Goal: Task Accomplishment & Management: Manage account settings

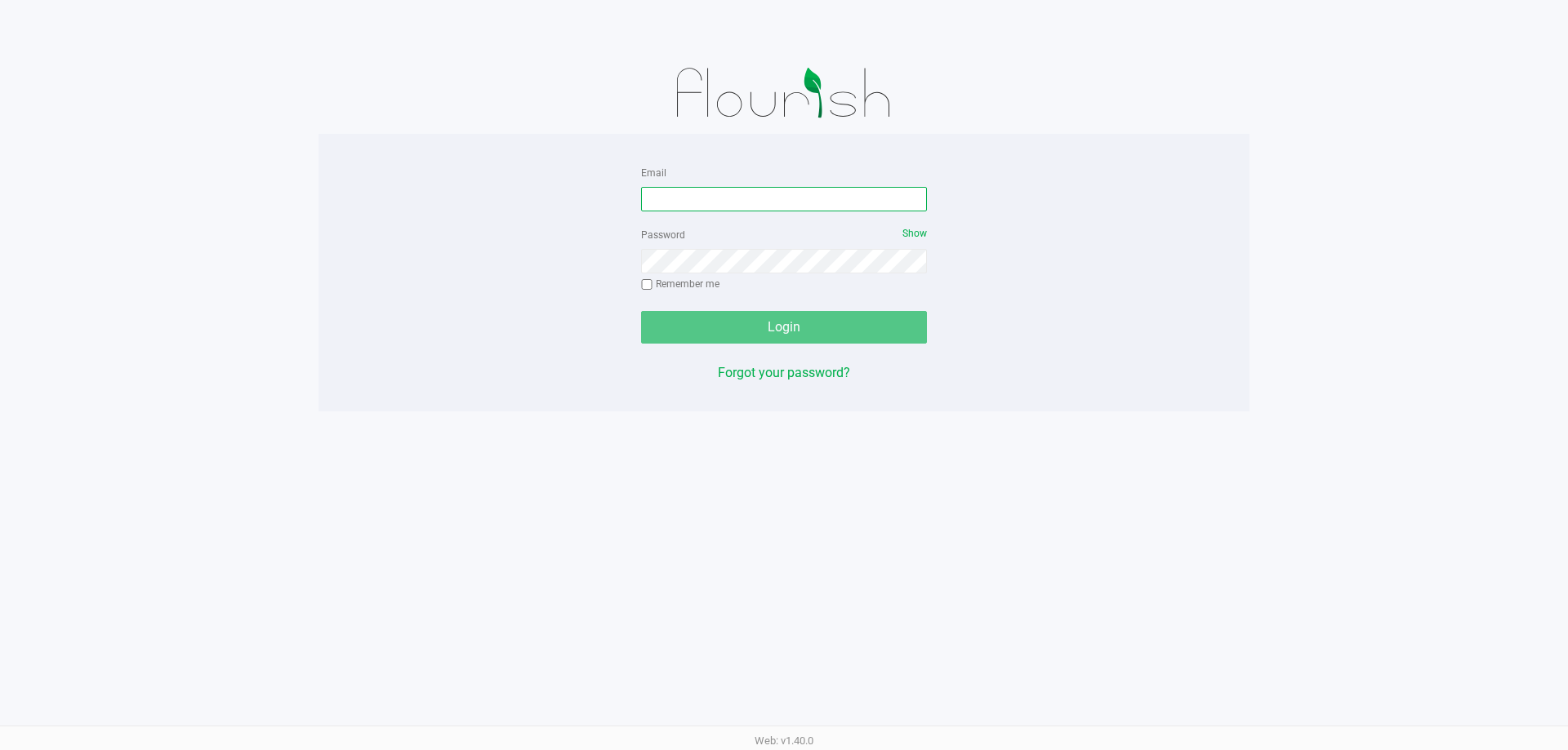
click at [770, 197] on input "Email" at bounding box center [783, 199] width 286 height 25
type input "[EMAIL_ADDRESS][DOMAIN_NAME]"
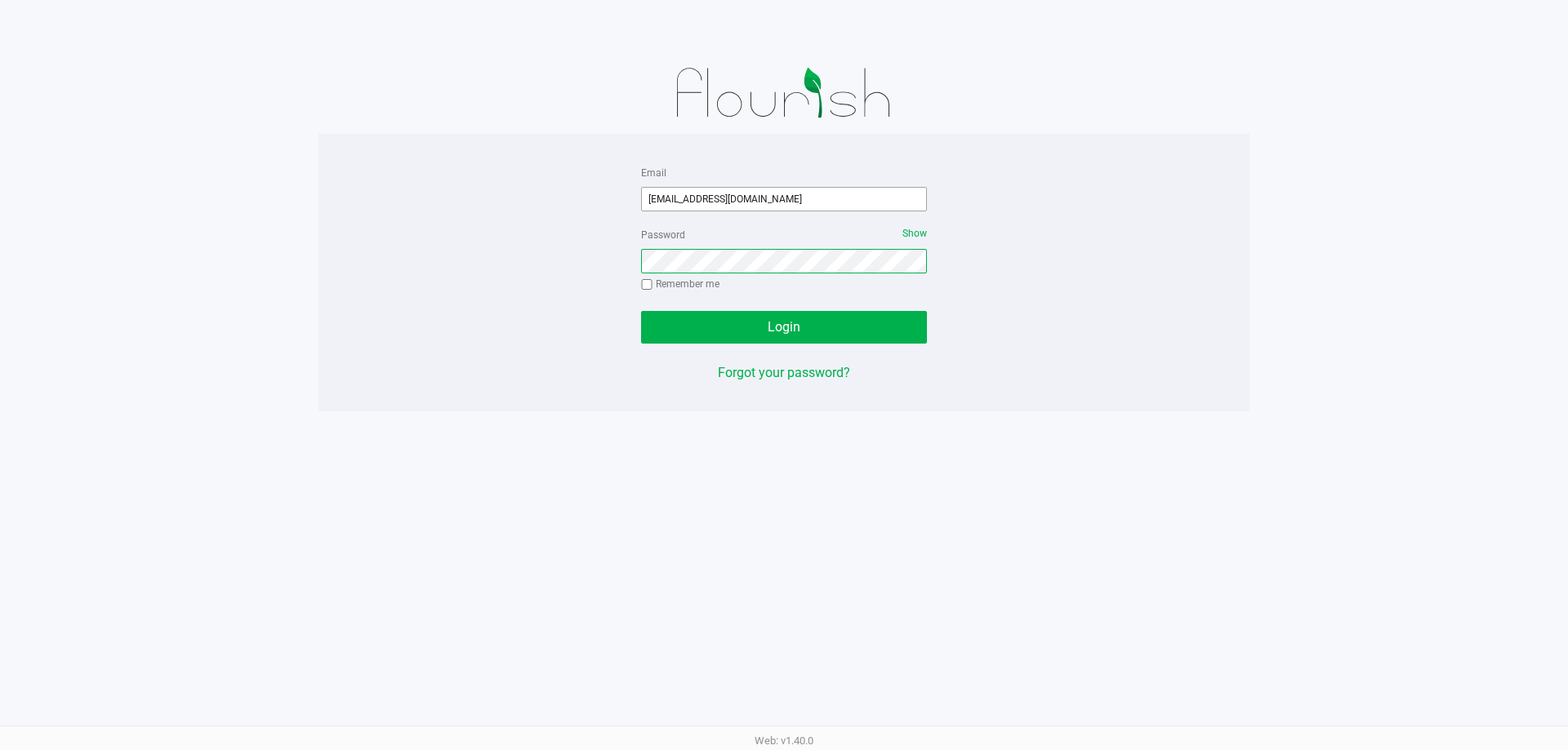
click at [641, 311] on button "Login" at bounding box center [783, 327] width 286 height 33
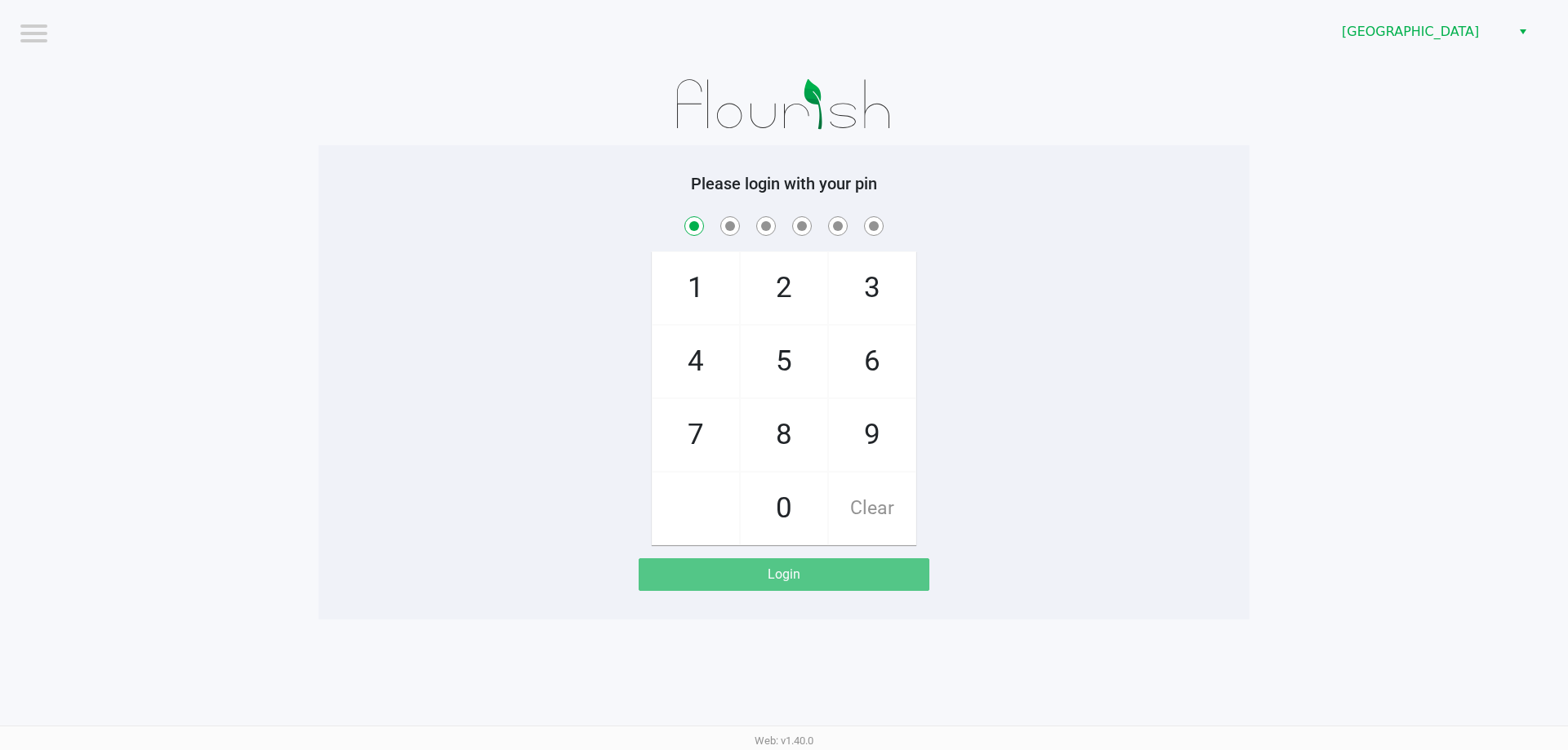
checkbox input "true"
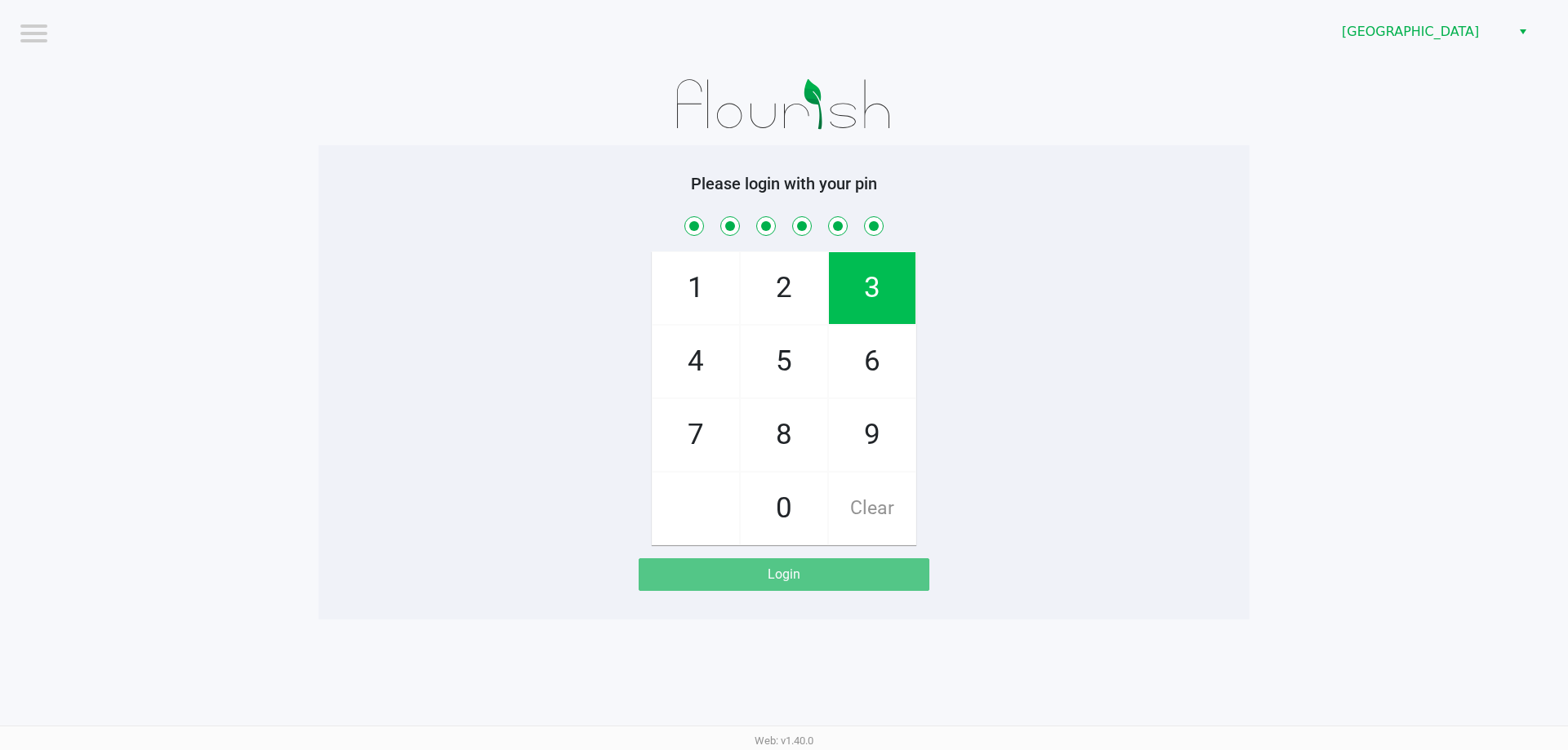
checkbox input "true"
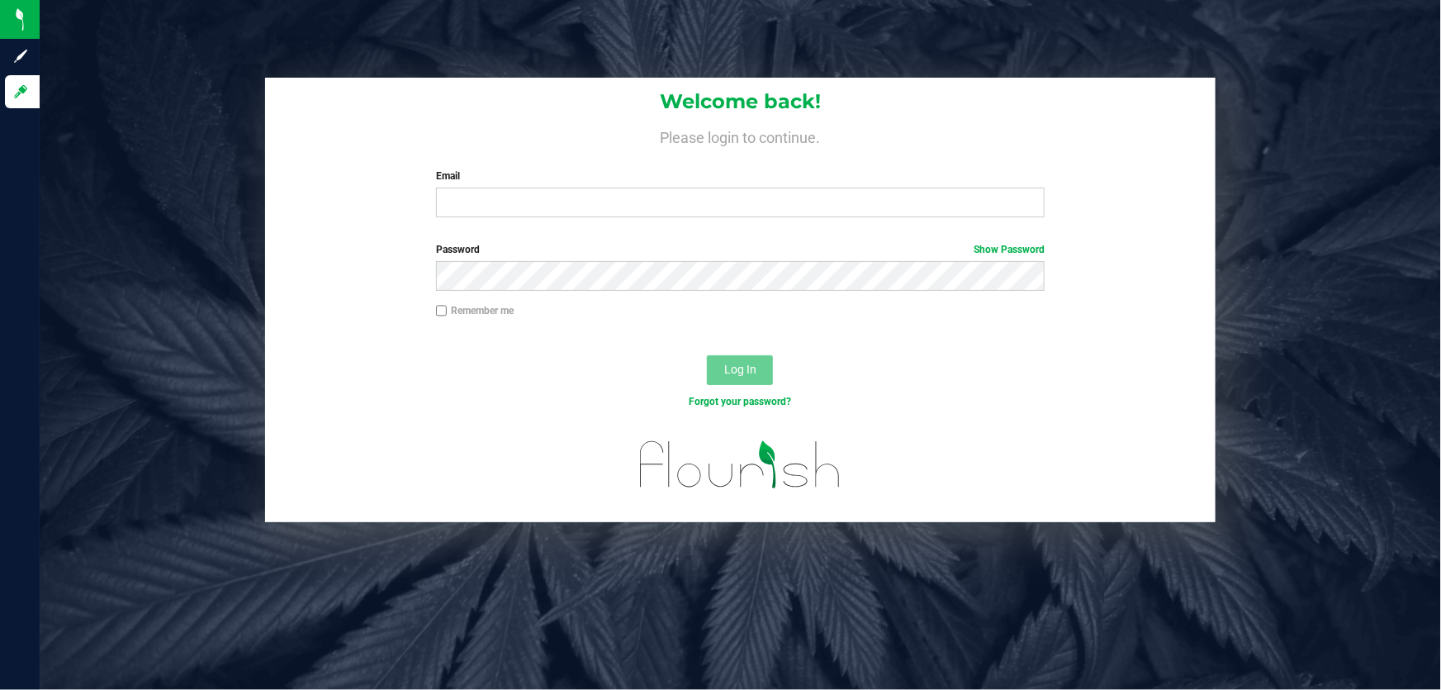
click at [555, 185] on div "Email Required Please format your email correctly." at bounding box center [741, 193] width 634 height 49
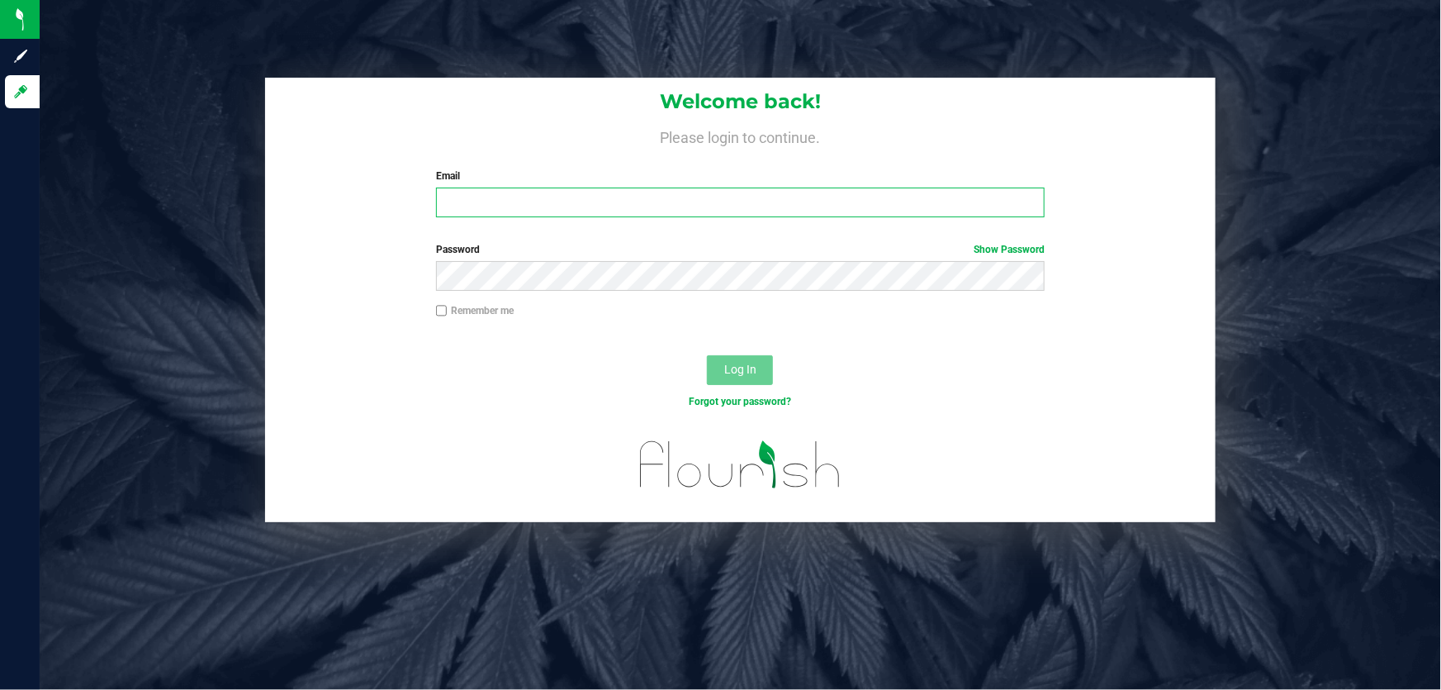
click at [546, 206] on input "Email" at bounding box center [741, 202] width 610 height 30
type input "[EMAIL_ADDRESS][DOMAIN_NAME]"
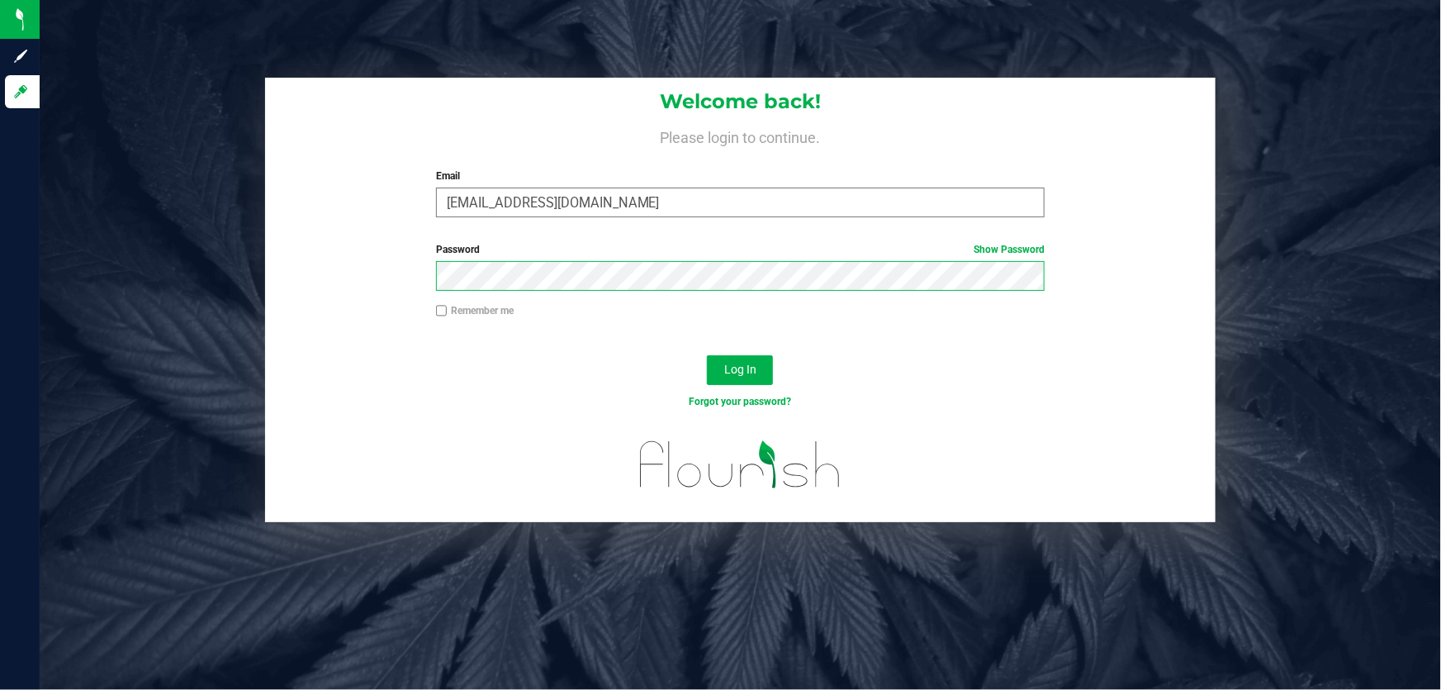
click at [707, 355] on button "Log In" at bounding box center [740, 370] width 66 height 30
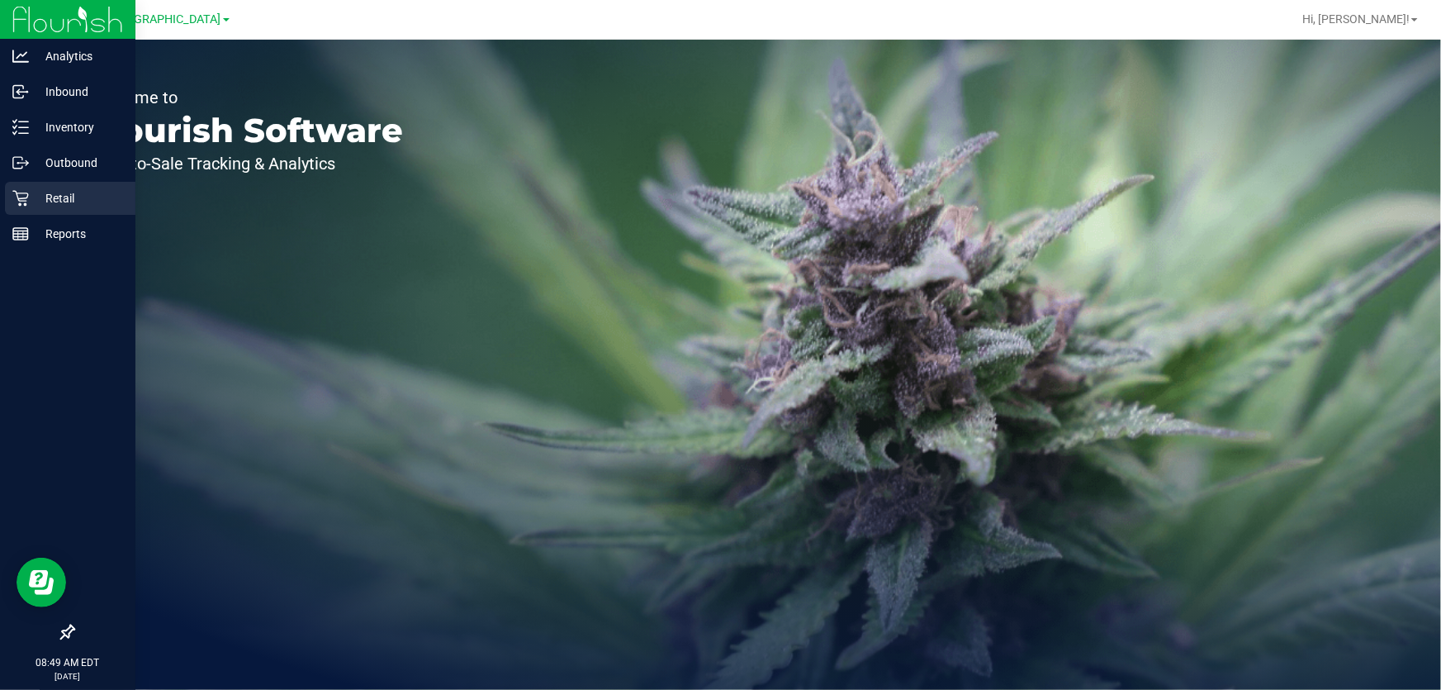
click at [77, 199] on p "Retail" at bounding box center [78, 198] width 99 height 20
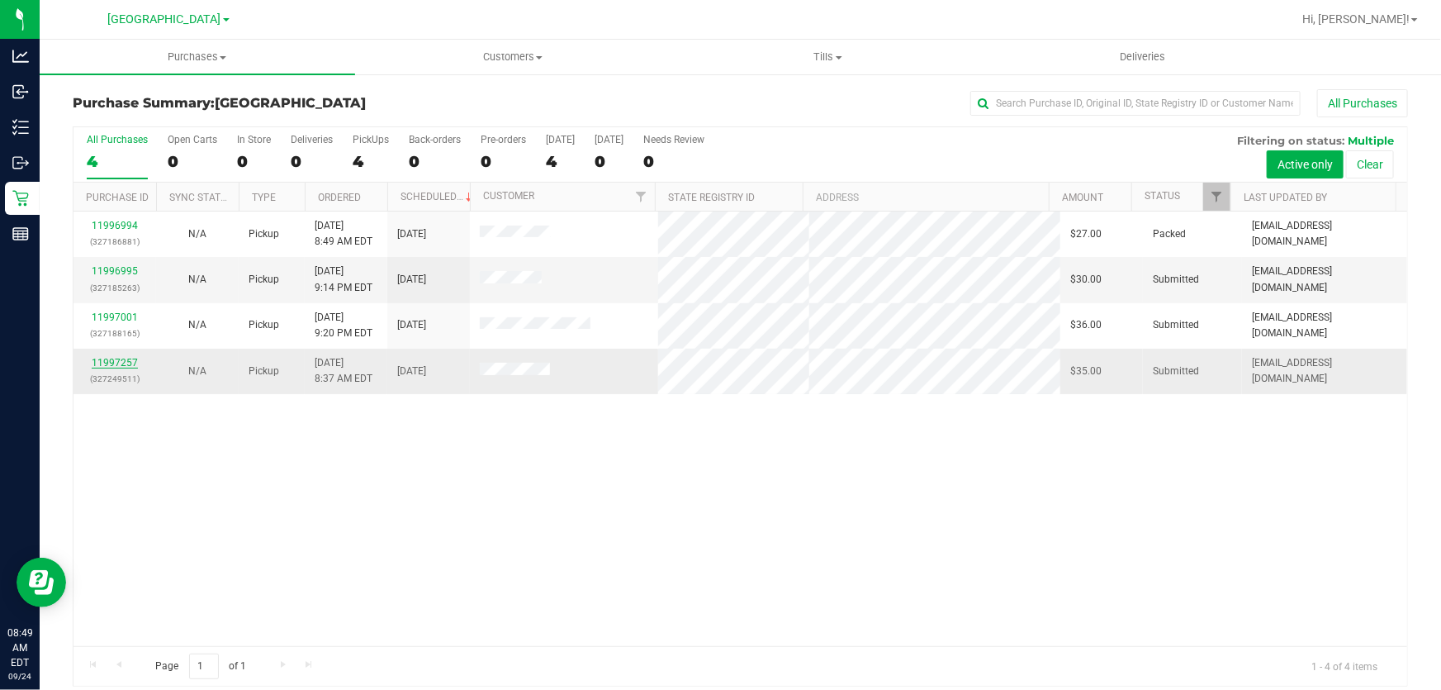
click at [112, 363] on link "11997257" at bounding box center [115, 363] width 46 height 12
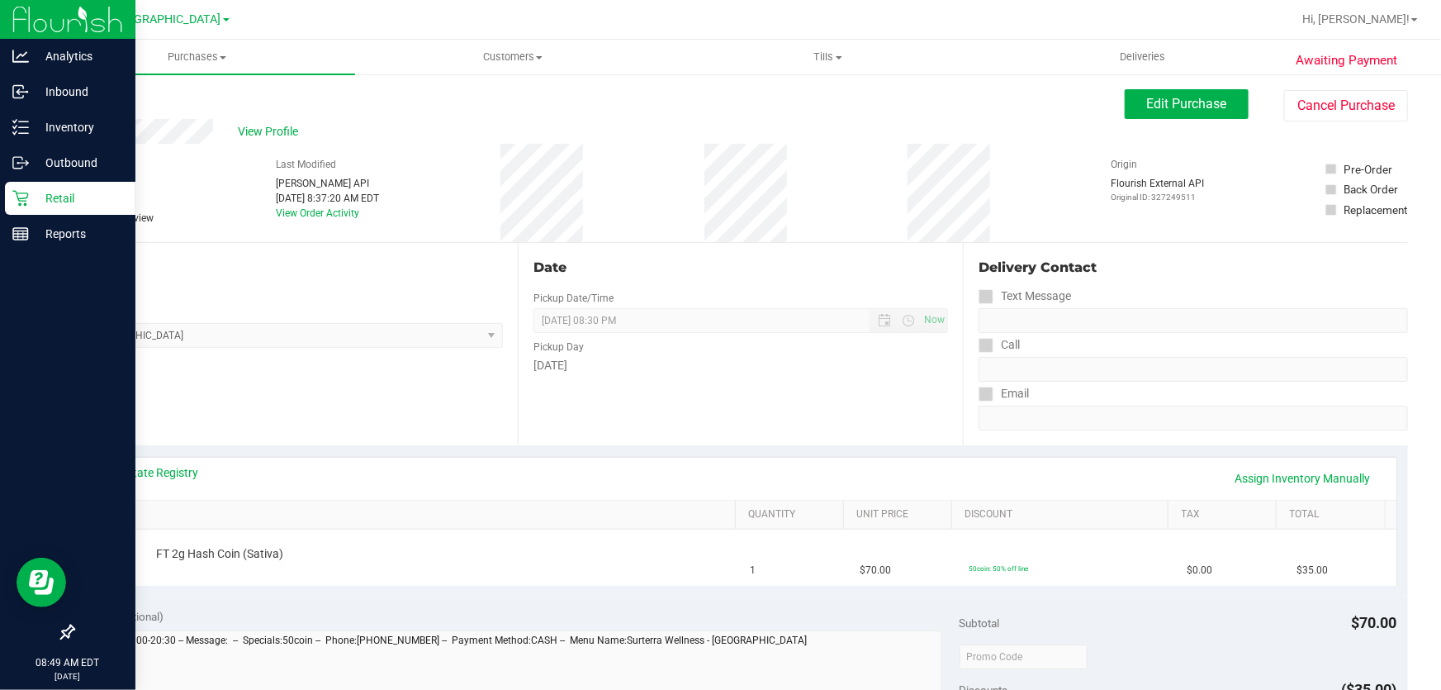
click at [56, 197] on p "Retail" at bounding box center [78, 198] width 99 height 20
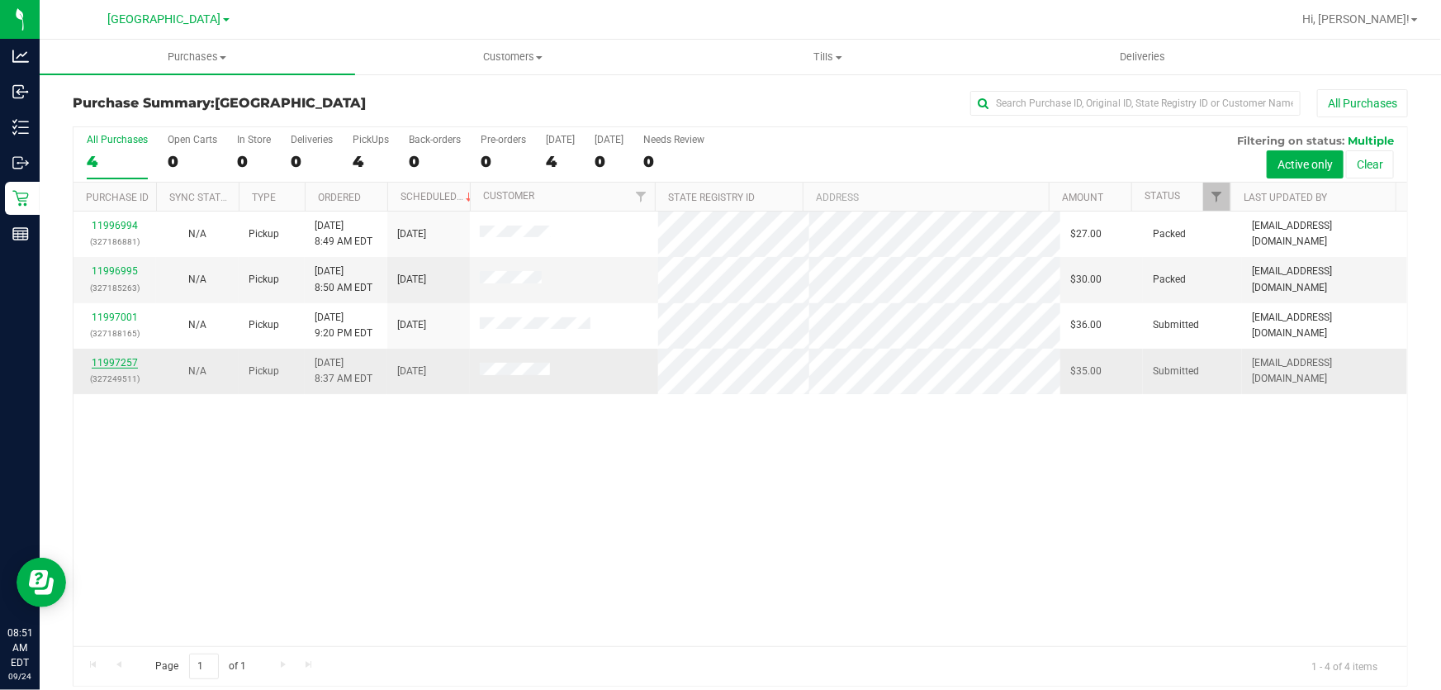
click at [112, 362] on link "11997257" at bounding box center [115, 363] width 46 height 12
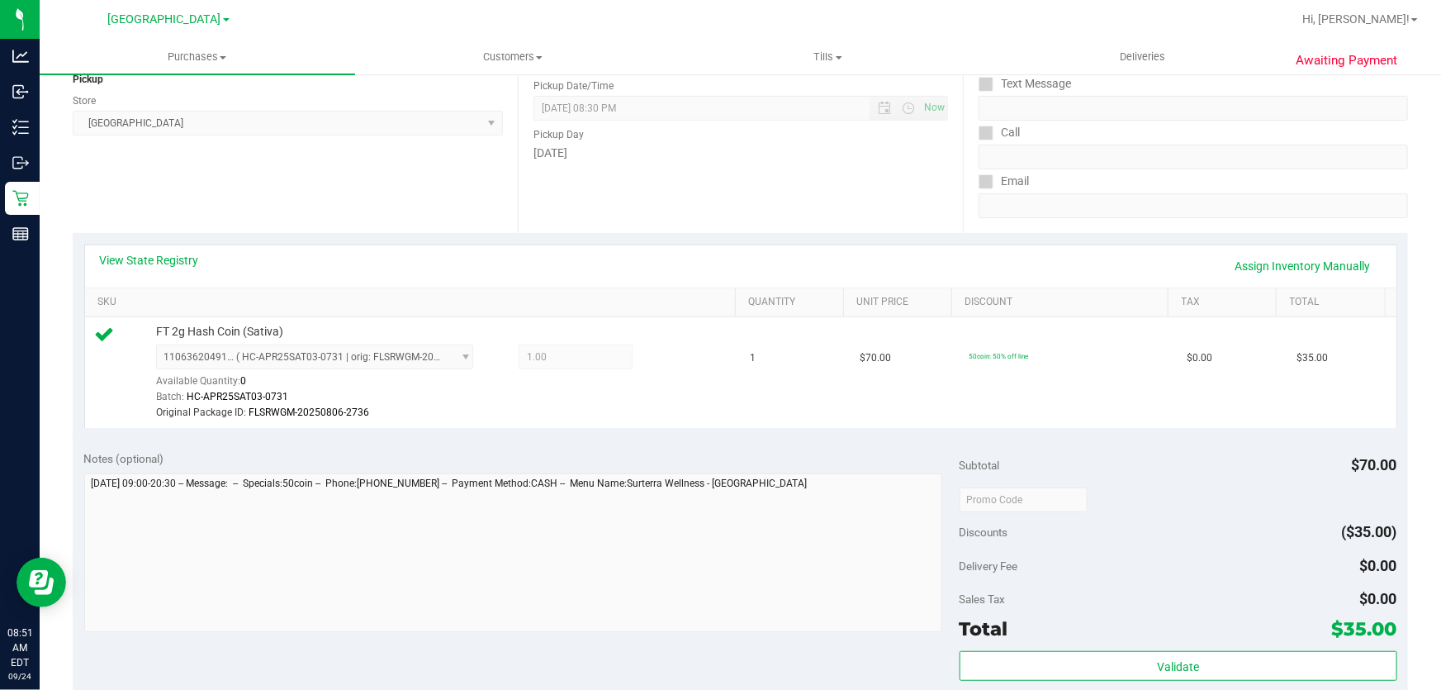
scroll to position [450, 0]
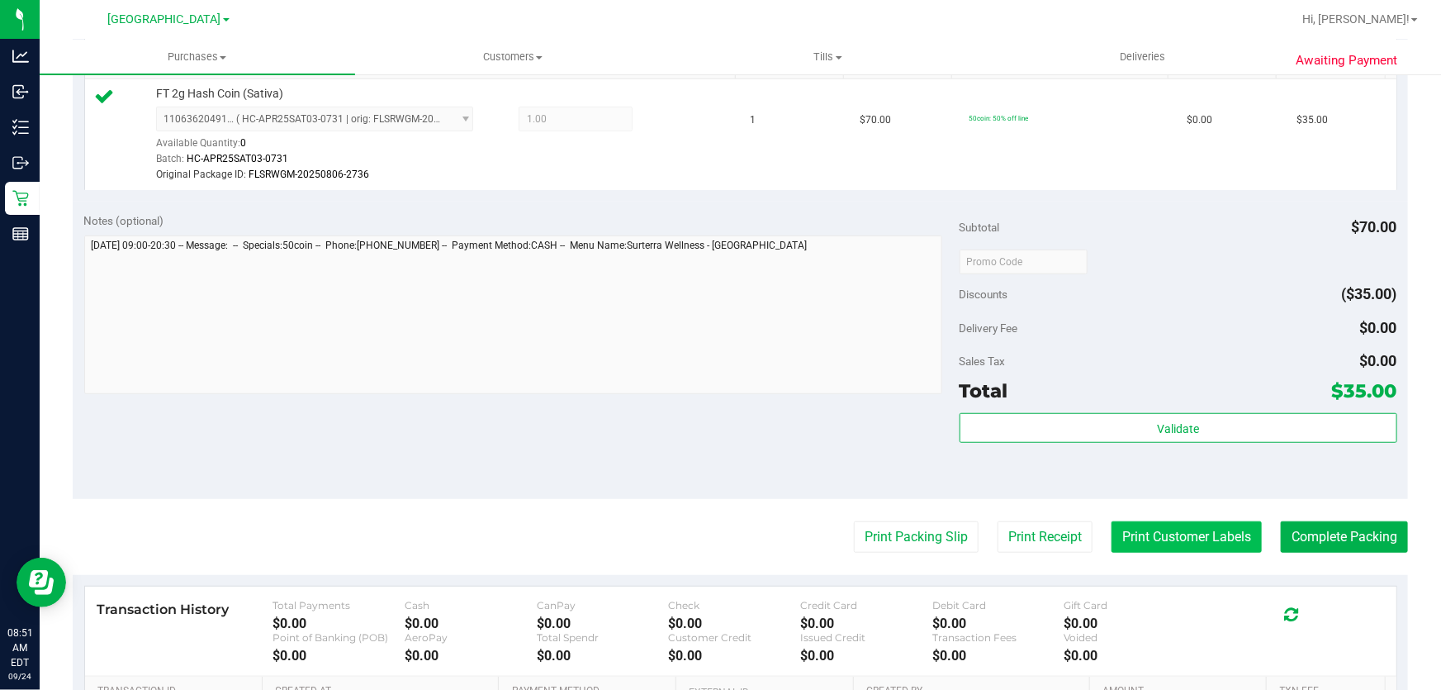
click at [1201, 536] on button "Print Customer Labels" at bounding box center [1187, 536] width 150 height 31
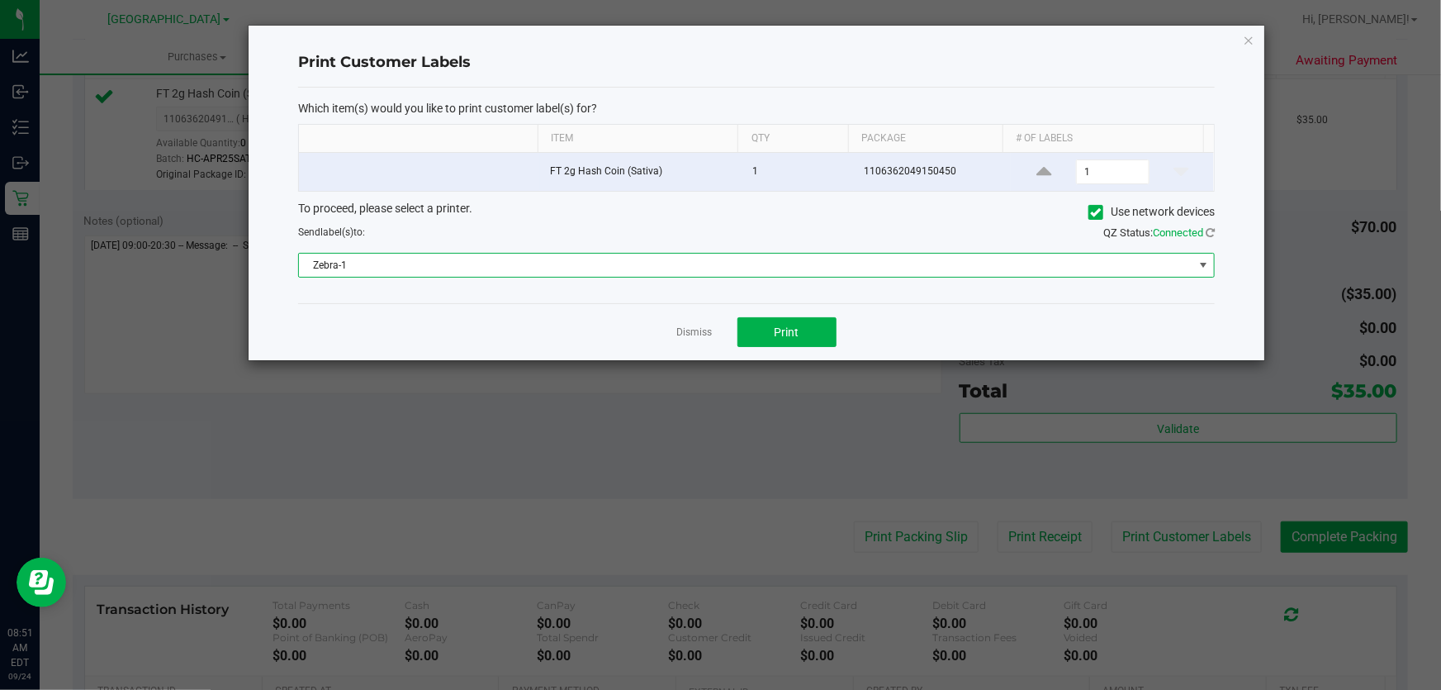
click at [715, 254] on span "Zebra-1" at bounding box center [746, 265] width 895 height 23
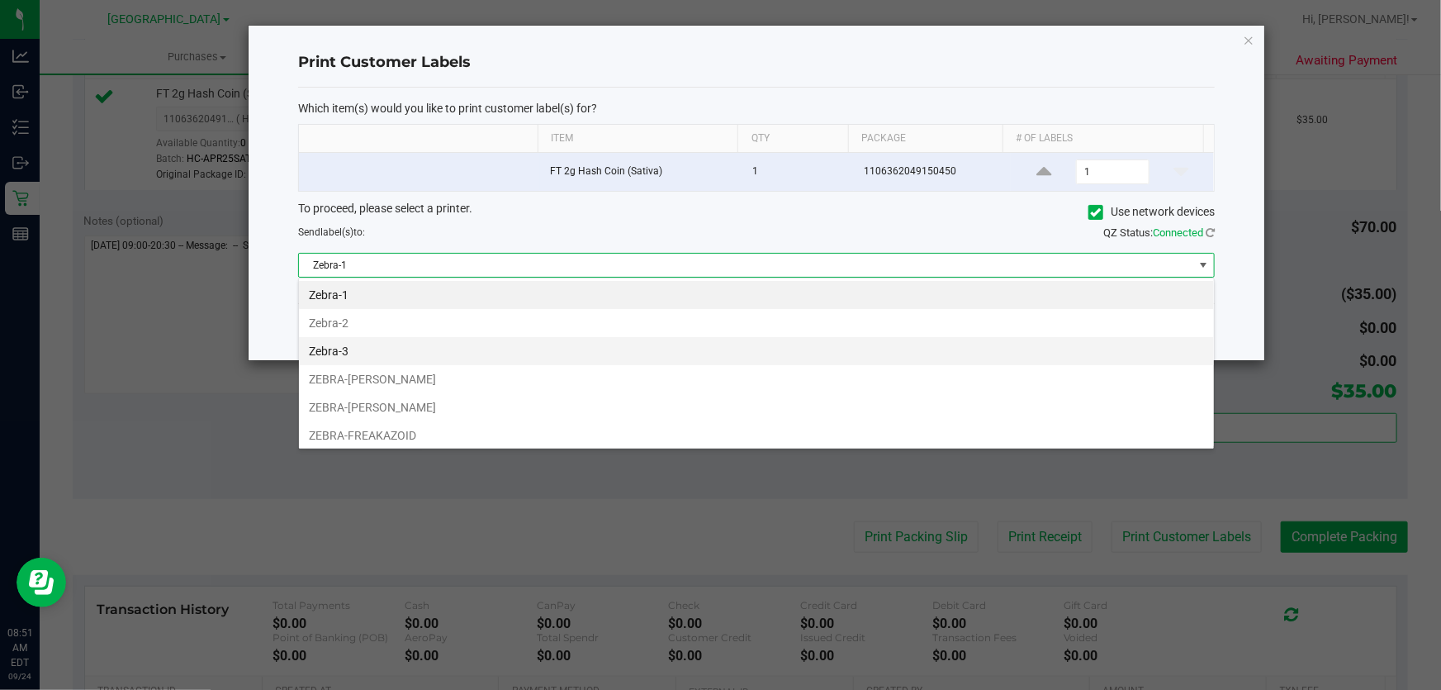
scroll to position [25, 917]
click at [407, 377] on li "ZEBRA-FRANKIE VALLI" at bounding box center [756, 379] width 915 height 28
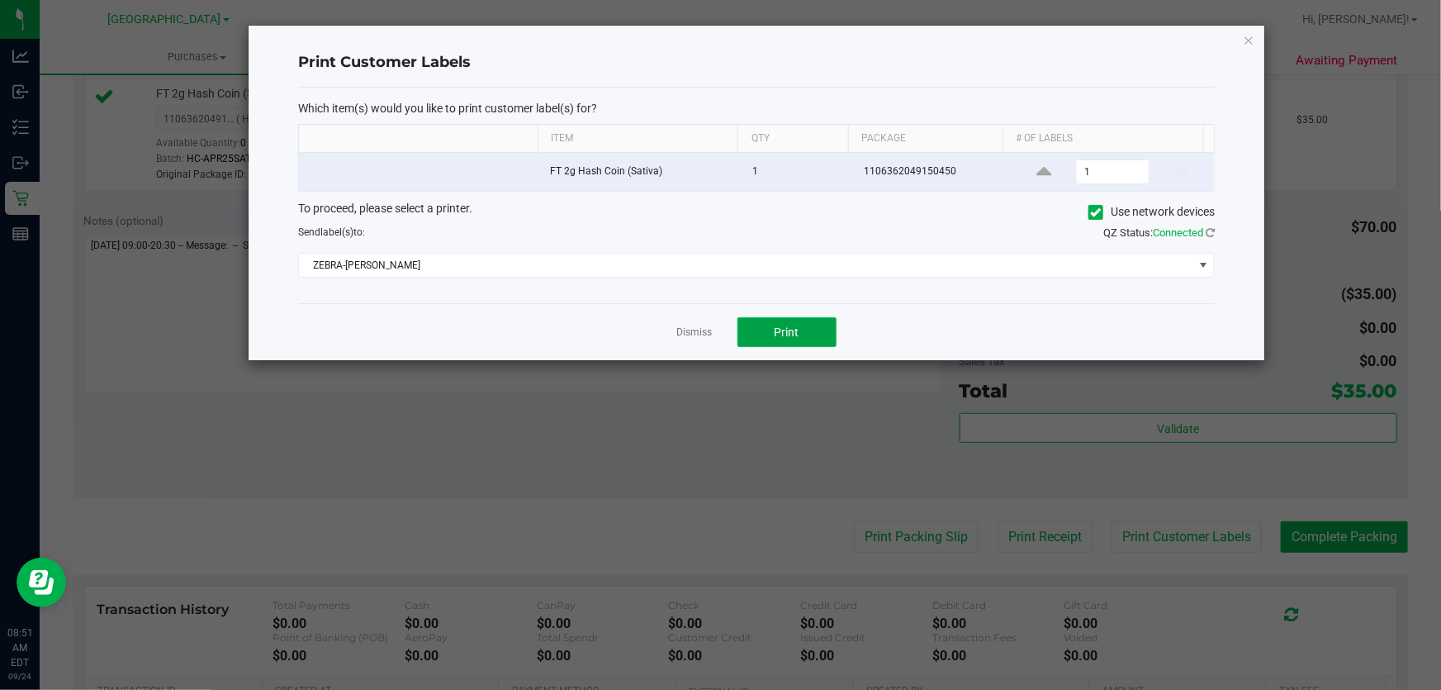
click at [764, 334] on button "Print" at bounding box center [787, 332] width 99 height 30
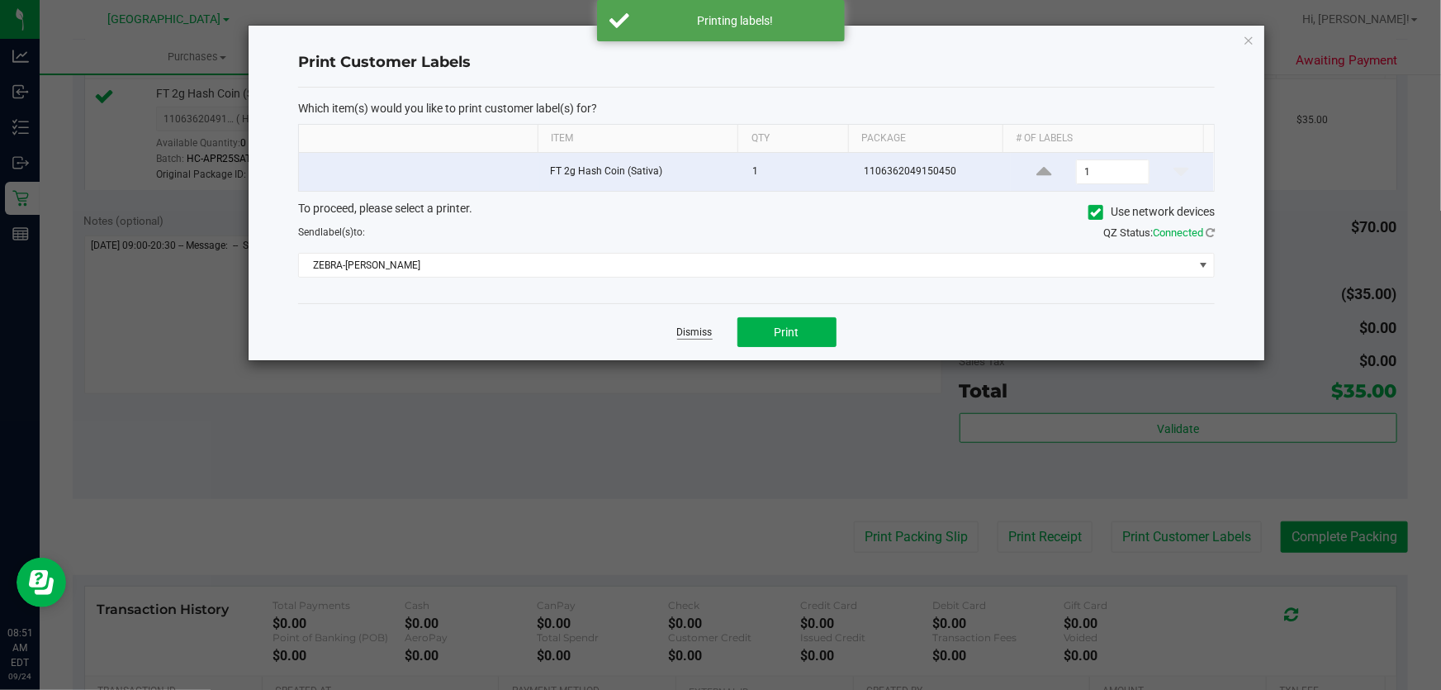
click at [689, 337] on link "Dismiss" at bounding box center [695, 332] width 36 height 14
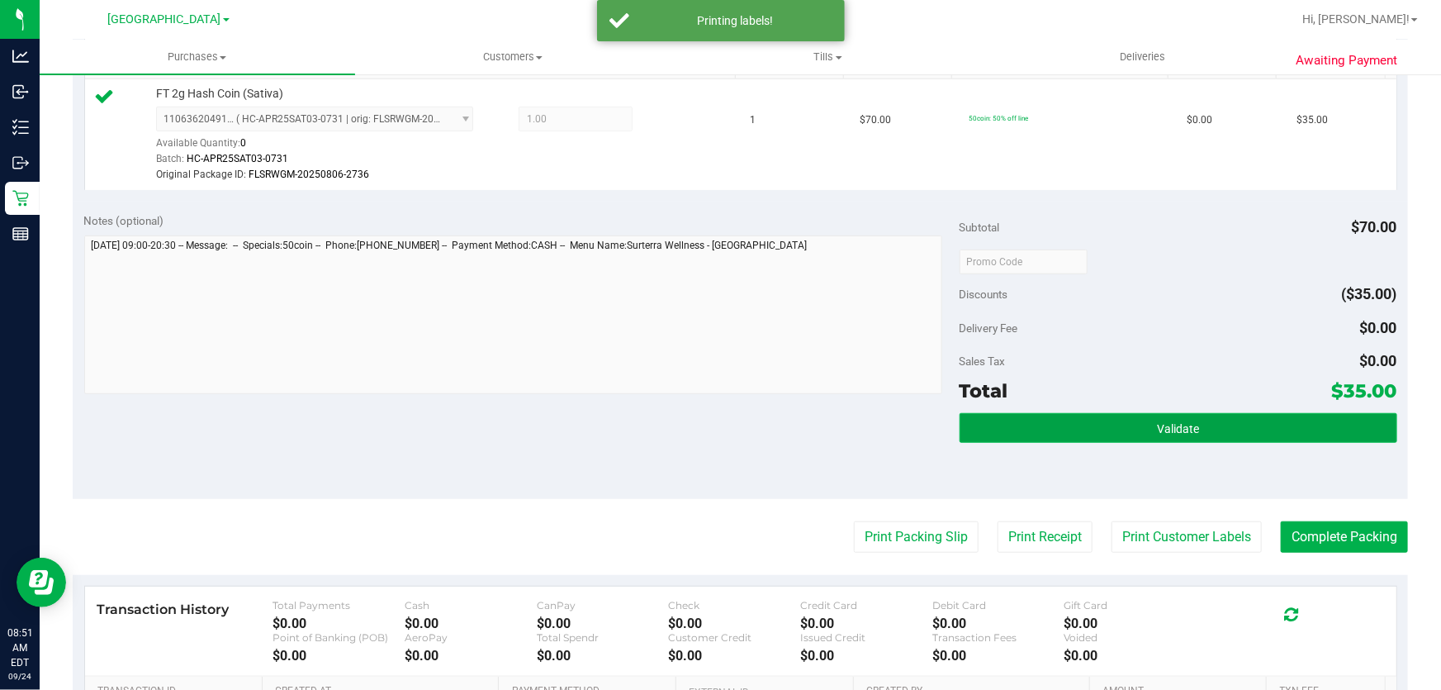
click at [1157, 425] on span "Validate" at bounding box center [1178, 428] width 42 height 13
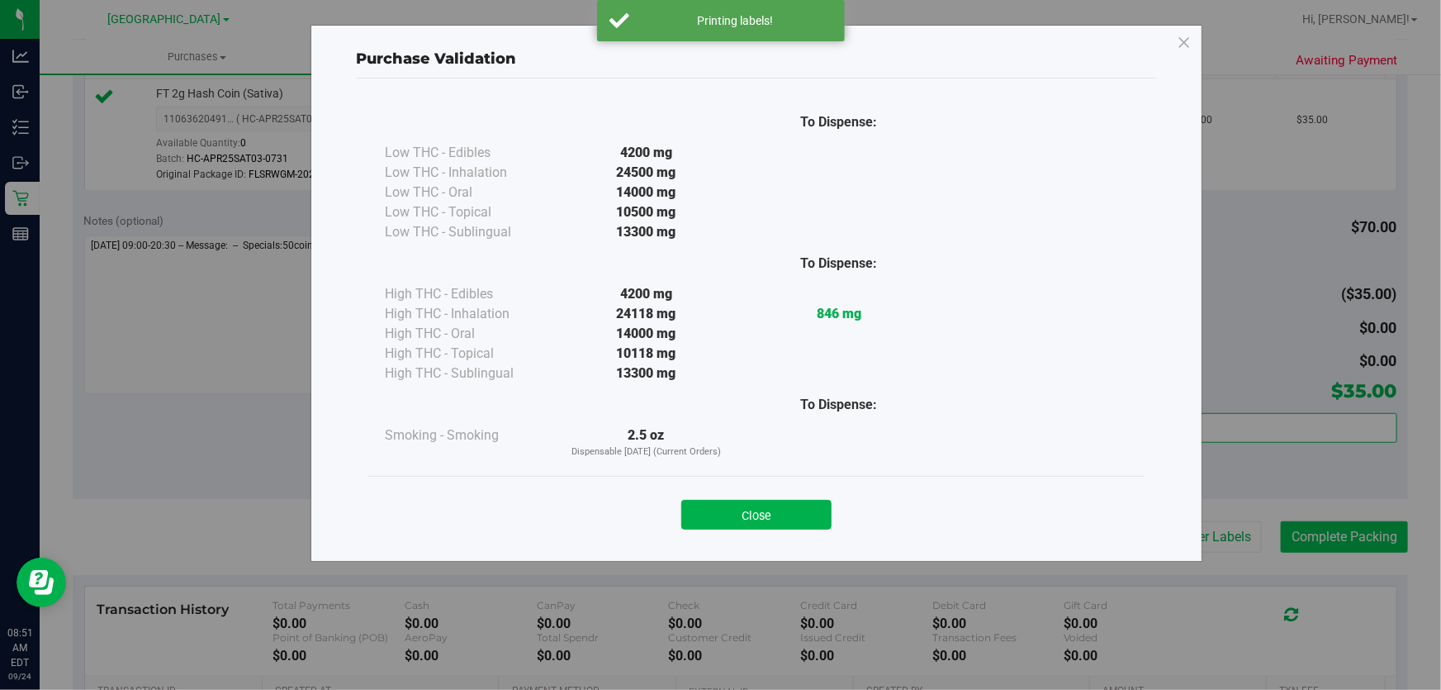
drag, startPoint x: 791, startPoint y: 513, endPoint x: 1280, endPoint y: 520, distance: 489.0
click at [795, 513] on button "Close" at bounding box center [756, 515] width 150 height 30
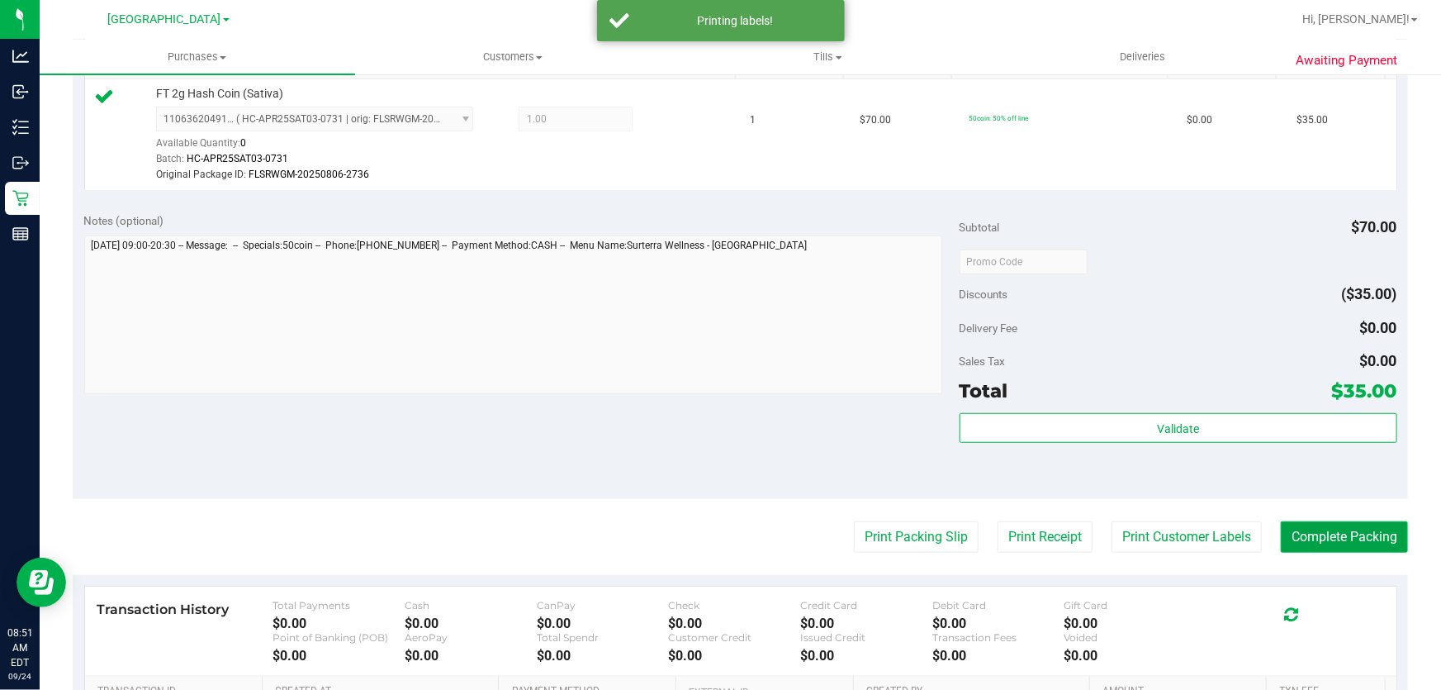
click at [1388, 527] on button "Complete Packing" at bounding box center [1344, 536] width 127 height 31
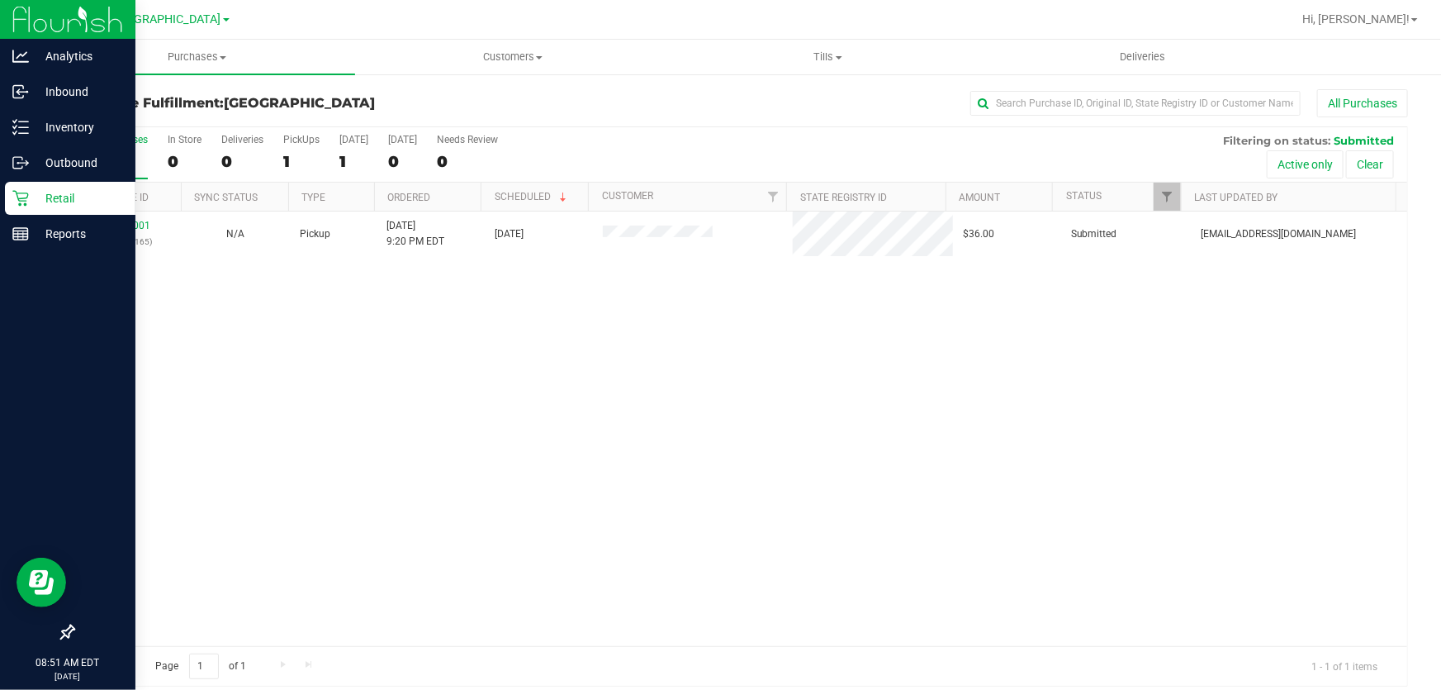
click at [14, 203] on icon at bounding box center [20, 198] width 17 height 17
